Goal: Check status: Check status

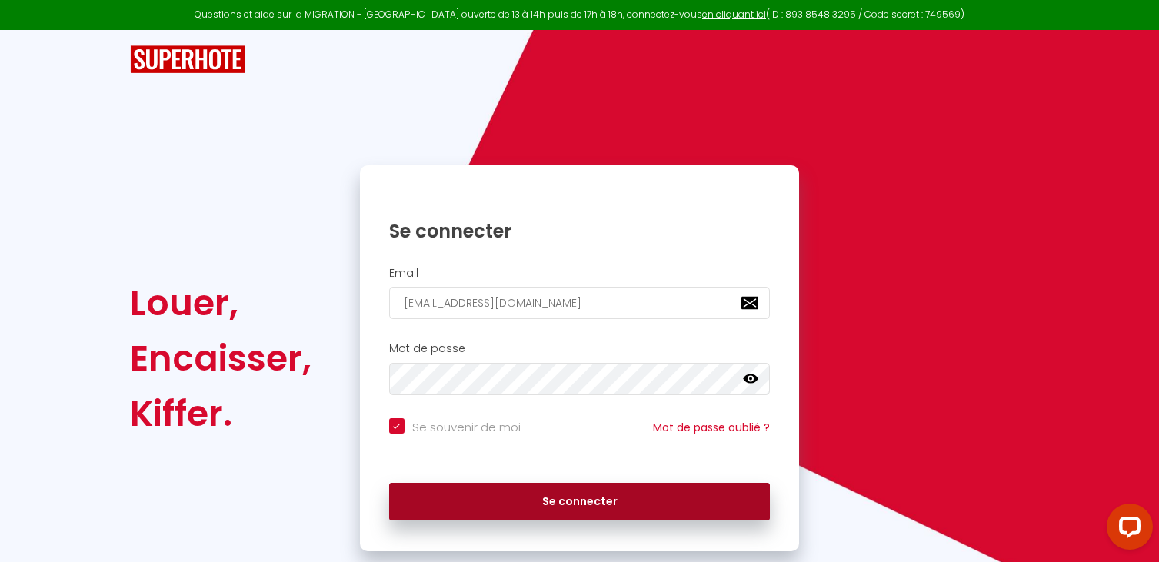
click at [575, 497] on button "Se connecter" at bounding box center [580, 502] width 382 height 38
checkbox input "true"
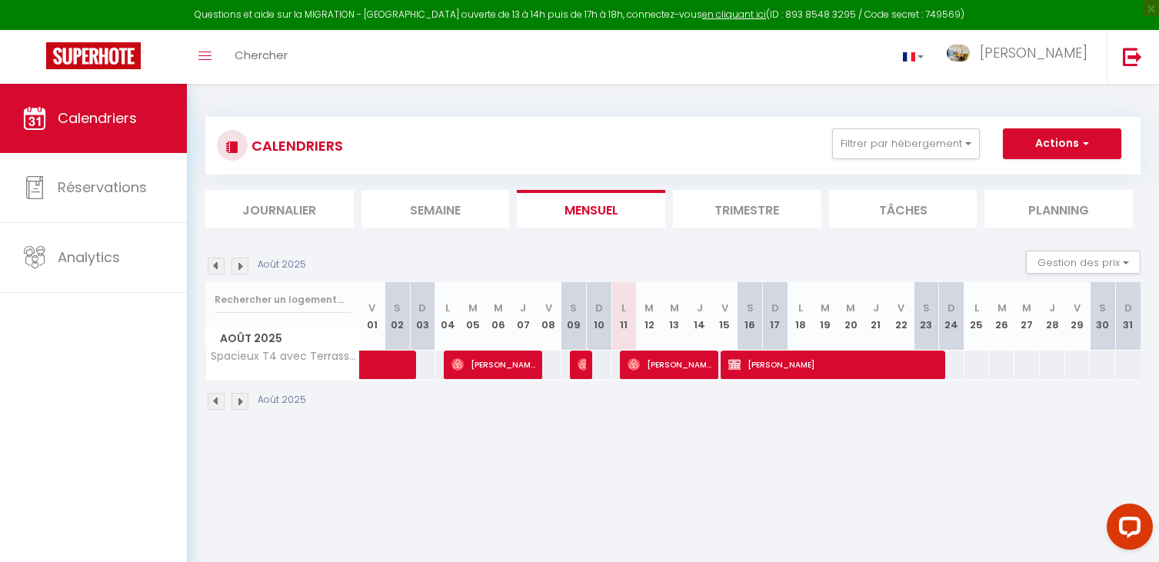
click at [241, 268] on img at bounding box center [240, 266] width 17 height 17
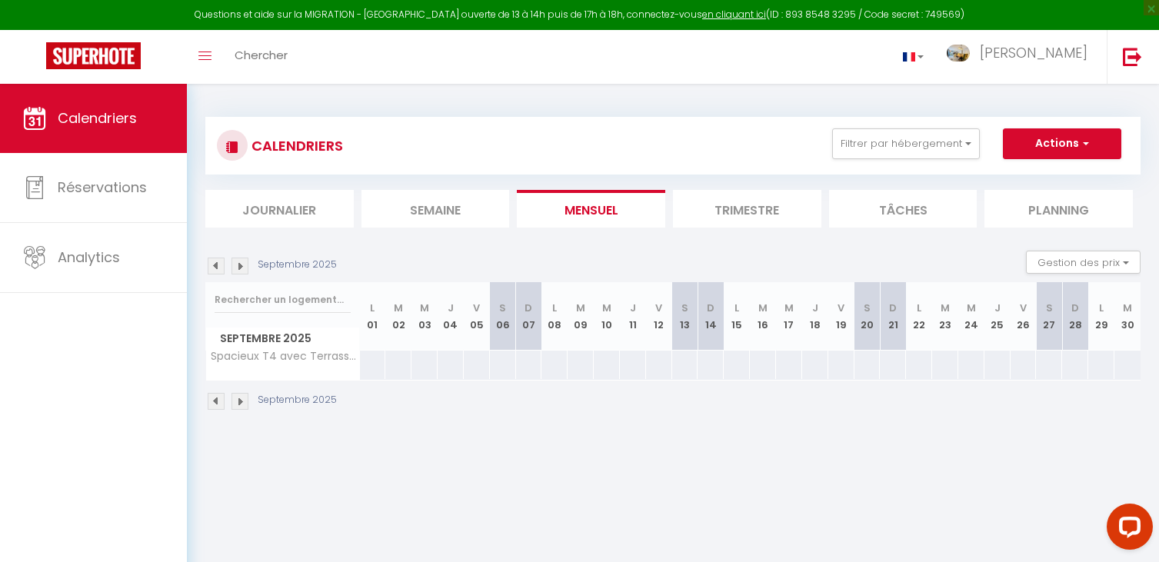
click at [204, 265] on div "CALENDRIERS Filtrer par hébergement Tous Spacieux T4 avec Terrasses à Lons Effa…" at bounding box center [673, 264] width 972 height 361
click at [215, 263] on img at bounding box center [216, 266] width 17 height 17
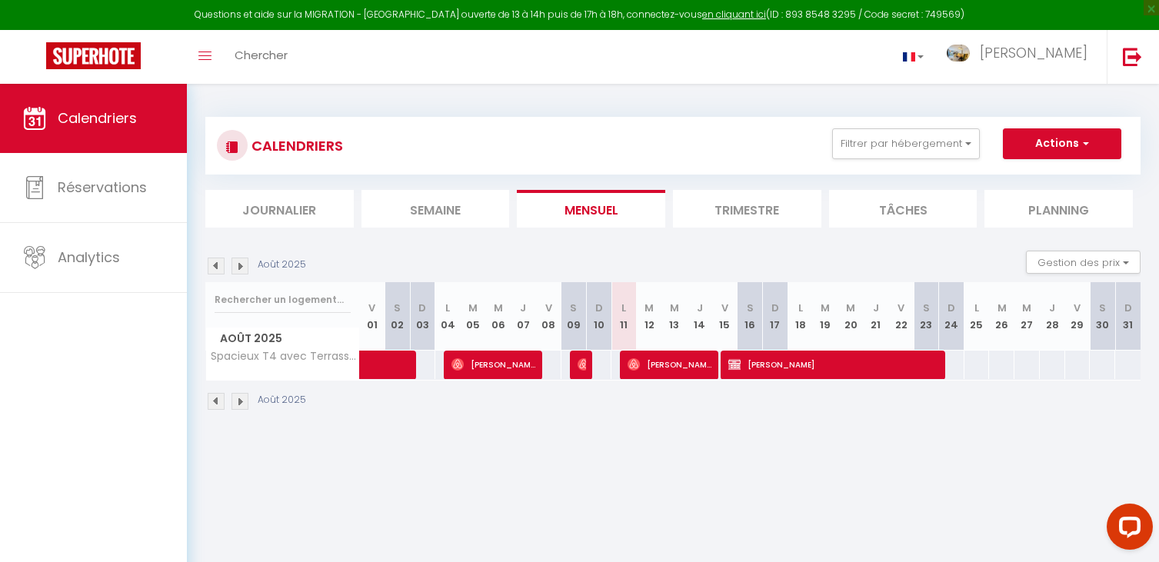
click at [365, 331] on th "V 01" at bounding box center [372, 316] width 25 height 68
click at [395, 337] on th "S 02" at bounding box center [397, 316] width 25 height 68
click at [242, 268] on img at bounding box center [240, 266] width 17 height 17
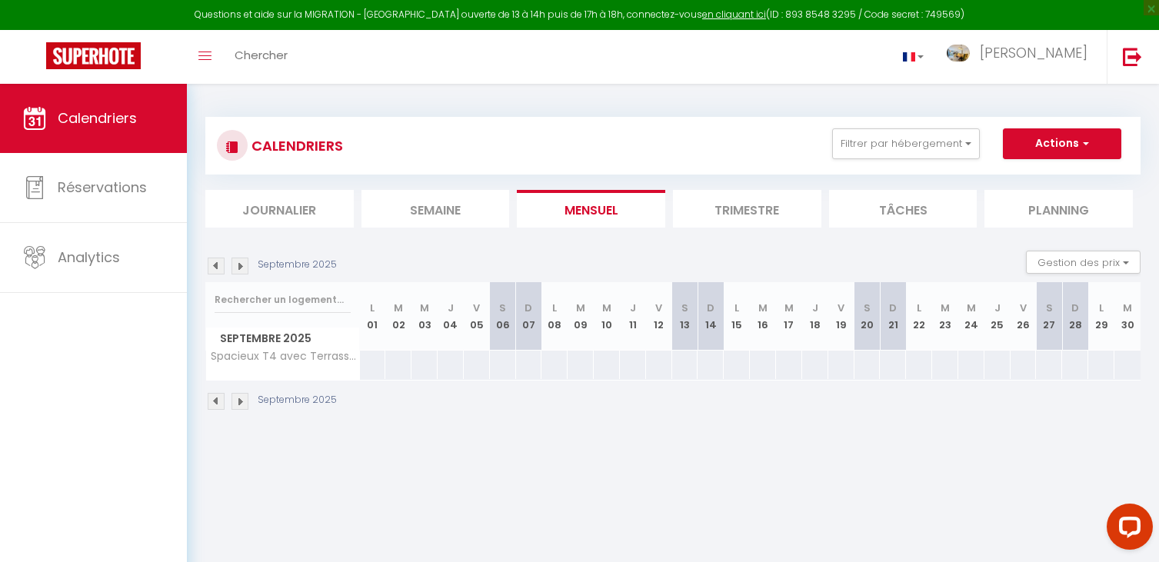
click at [215, 261] on img at bounding box center [216, 266] width 17 height 17
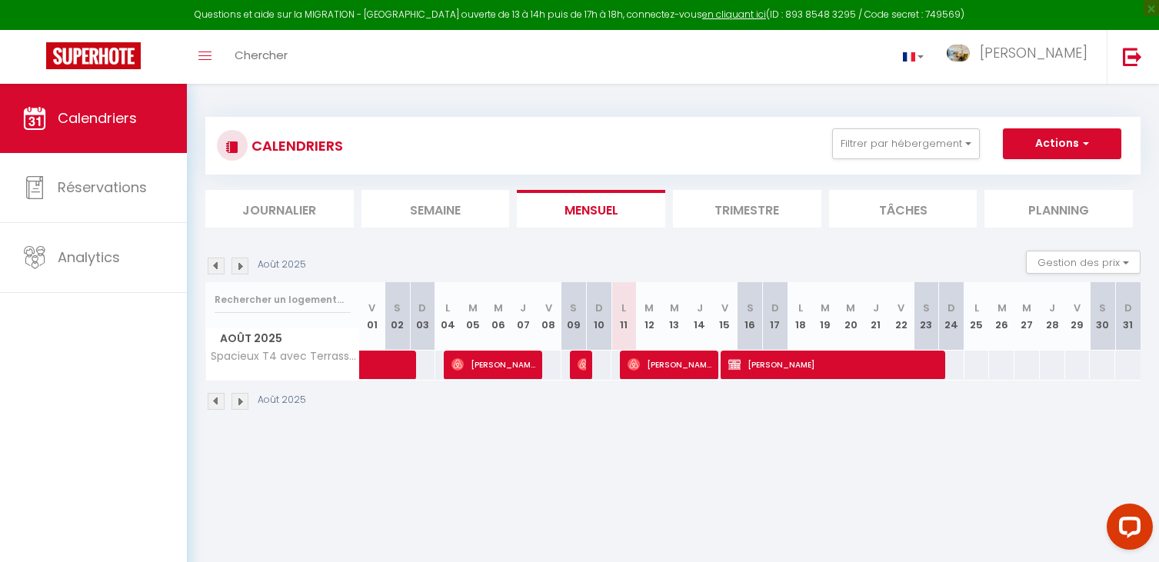
click at [213, 266] on img at bounding box center [216, 266] width 17 height 17
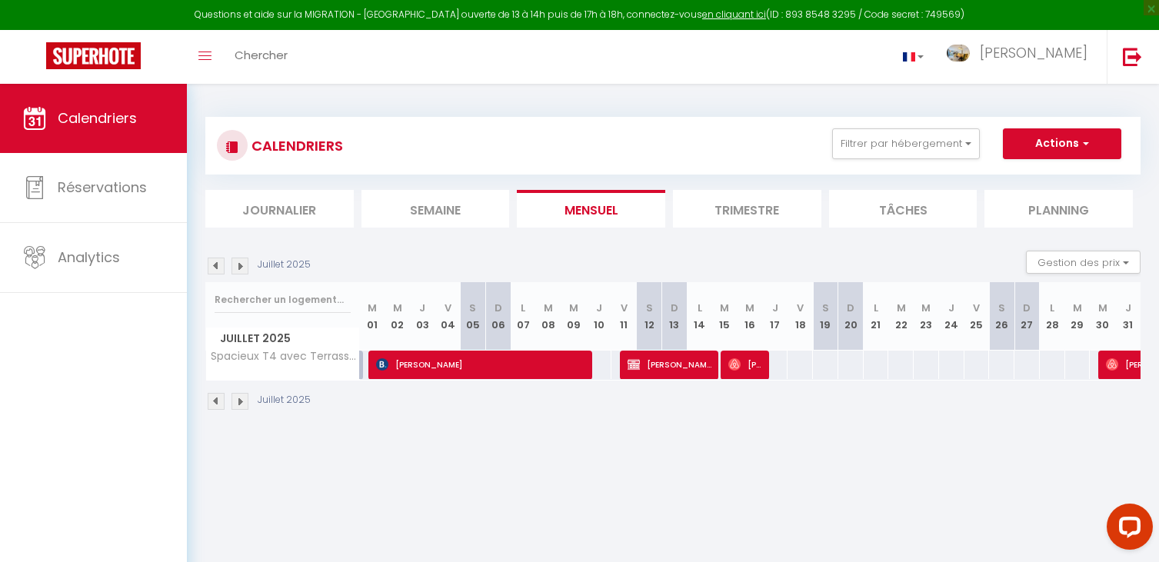
drag, startPoint x: 1119, startPoint y: 362, endPoint x: 1114, endPoint y: 355, distance: 9.4
click at [1117, 359] on span "[PERSON_NAME]" at bounding box center [1177, 364] width 142 height 29
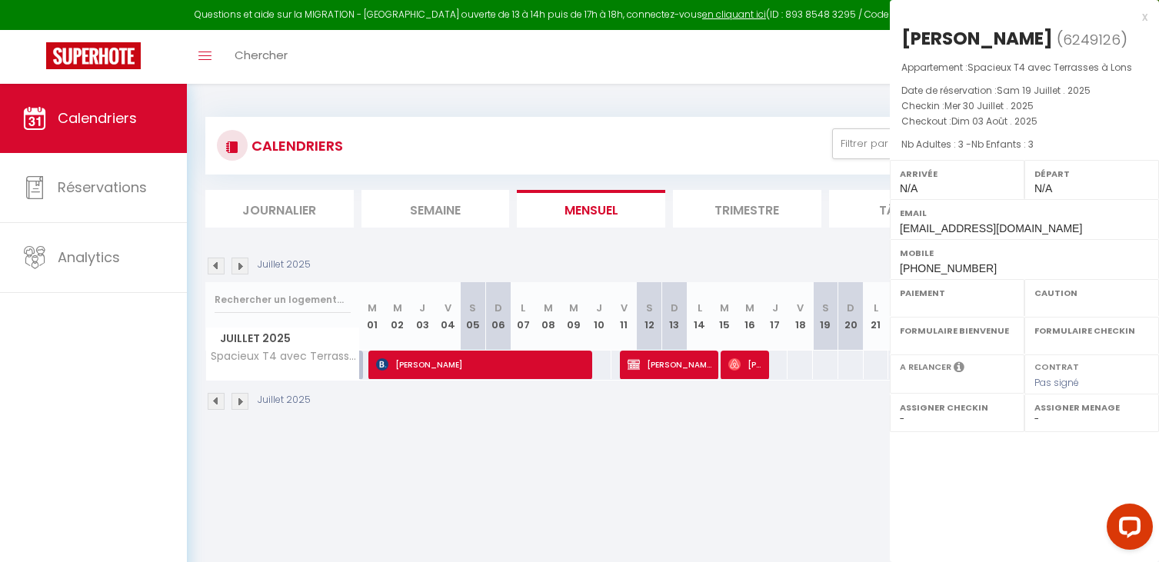
select select "OK"
select select "0"
select select "1"
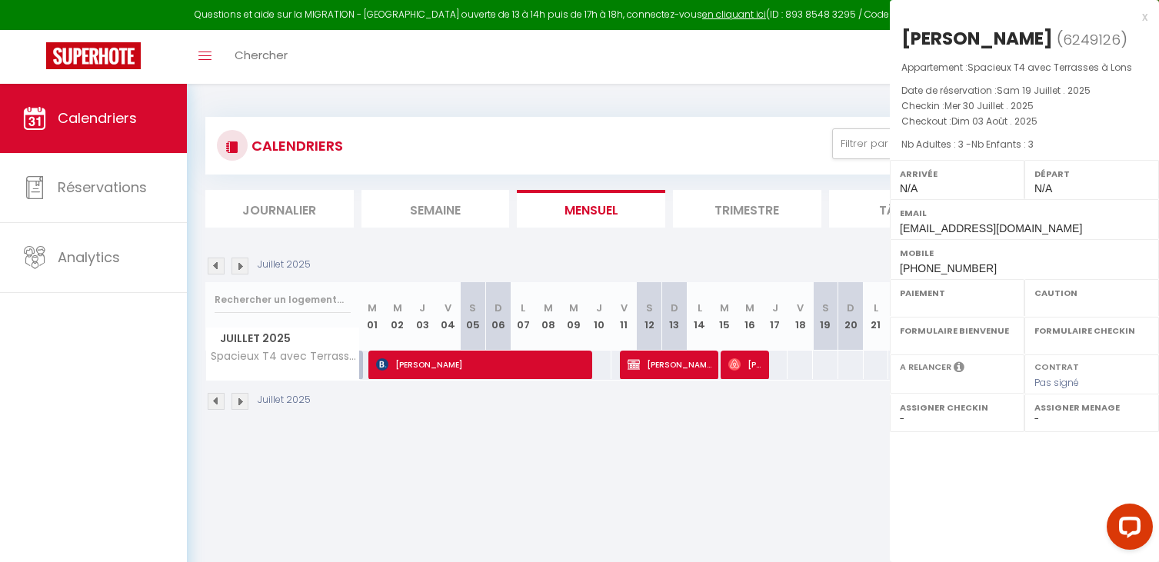
select select
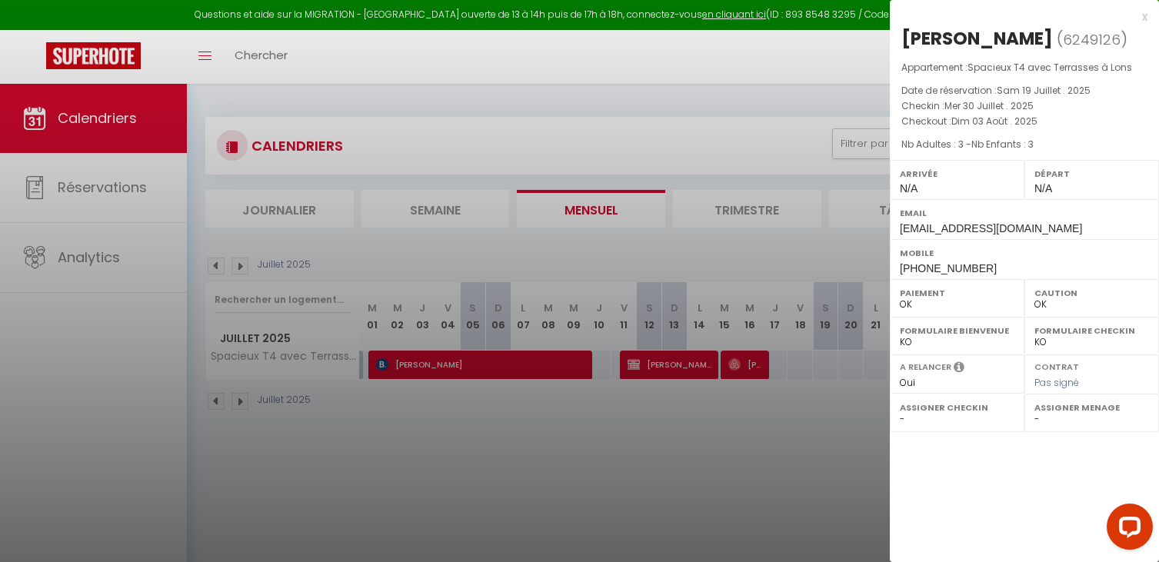
click at [83, 257] on div at bounding box center [579, 281] width 1159 height 562
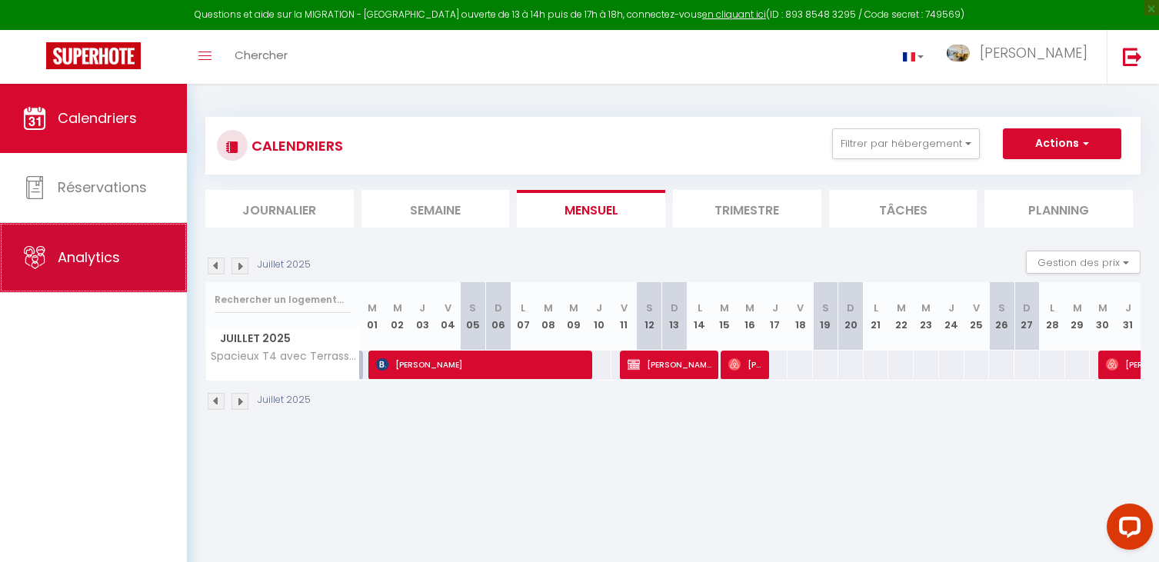
click at [114, 251] on span "Analytics" at bounding box center [89, 257] width 62 height 19
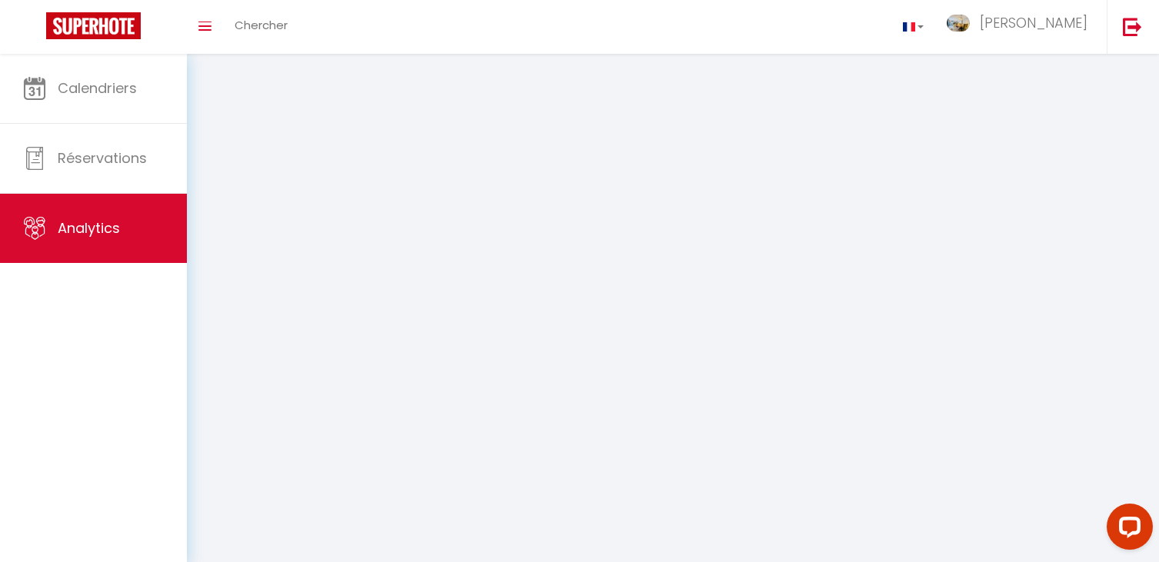
select select "2025"
select select "8"
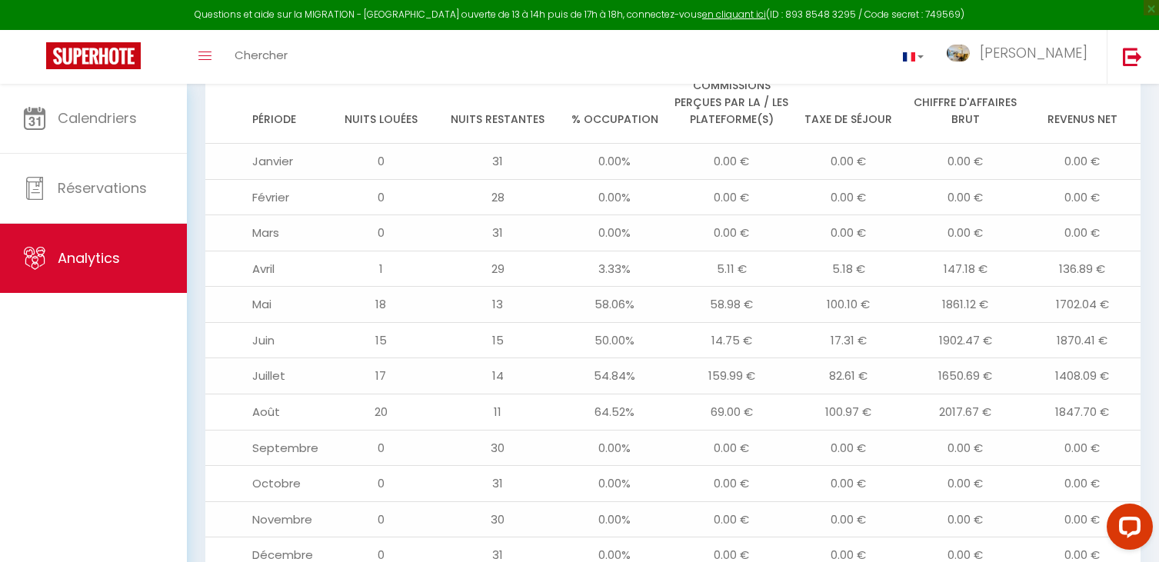
scroll to position [1739, 0]
